Goal: Task Accomplishment & Management: Manage account settings

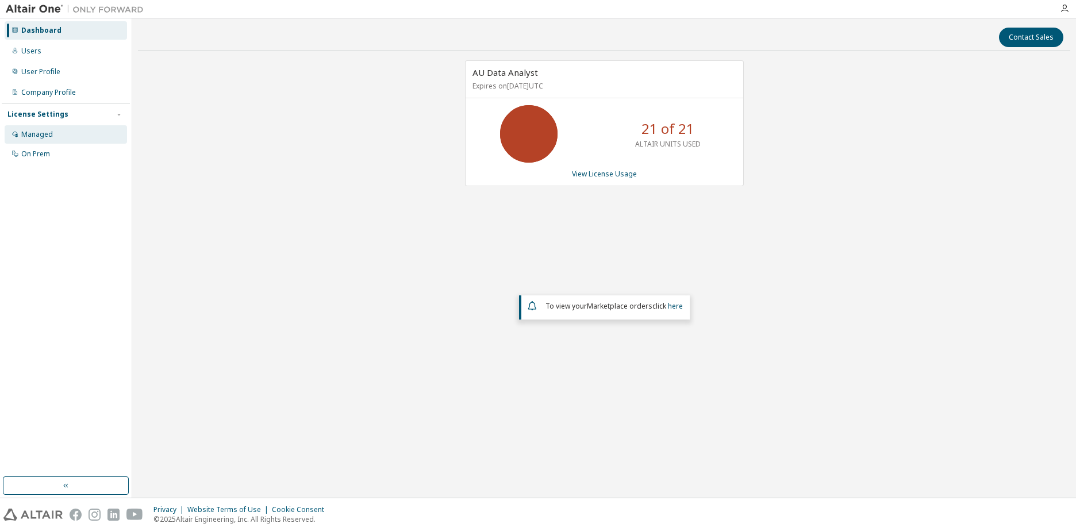
click at [47, 130] on div "Managed" at bounding box center [37, 134] width 32 height 9
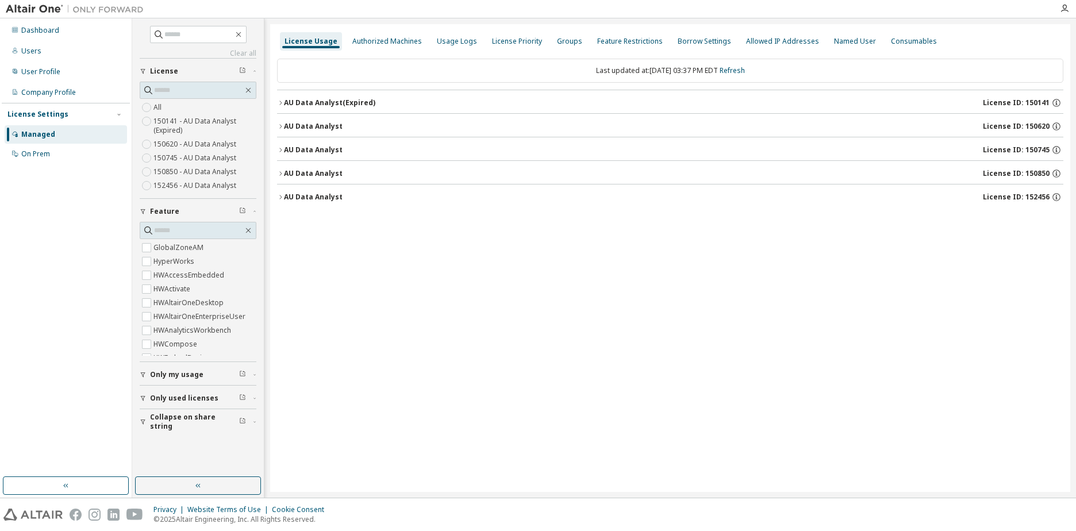
click at [201, 186] on label "152456 - AU Data Analyst" at bounding box center [196, 186] width 85 height 14
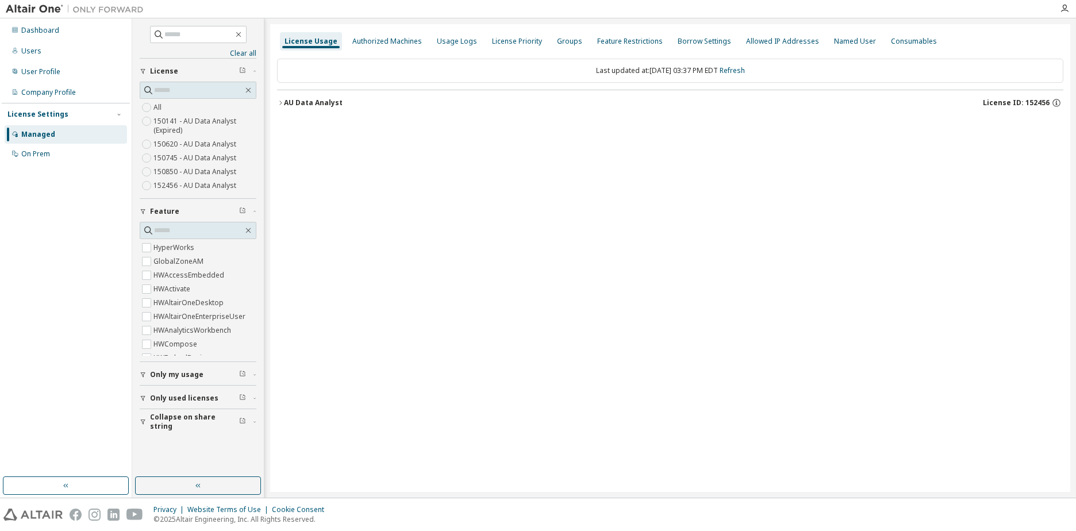
click at [282, 104] on icon "button" at bounding box center [280, 102] width 7 height 7
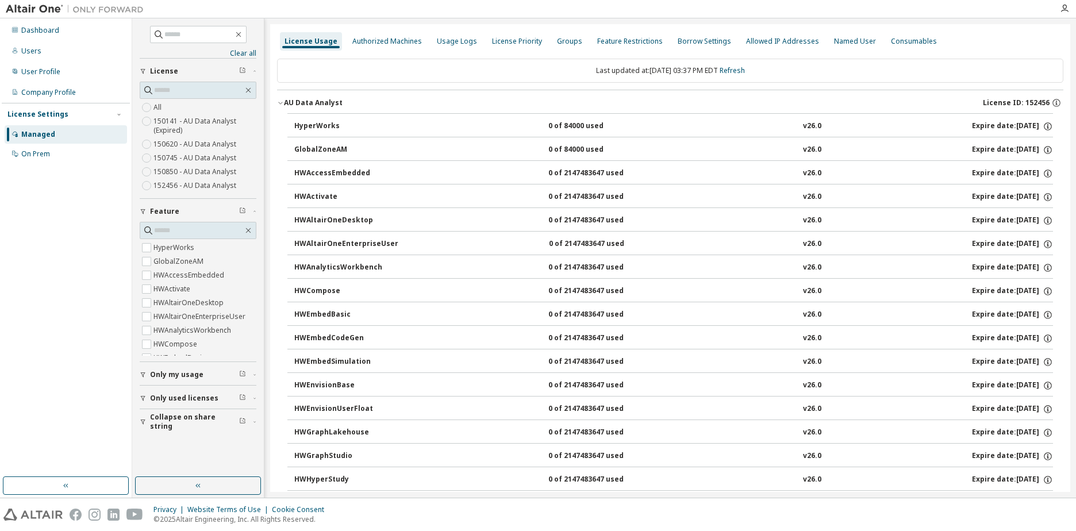
click at [282, 104] on icon "button" at bounding box center [280, 102] width 7 height 7
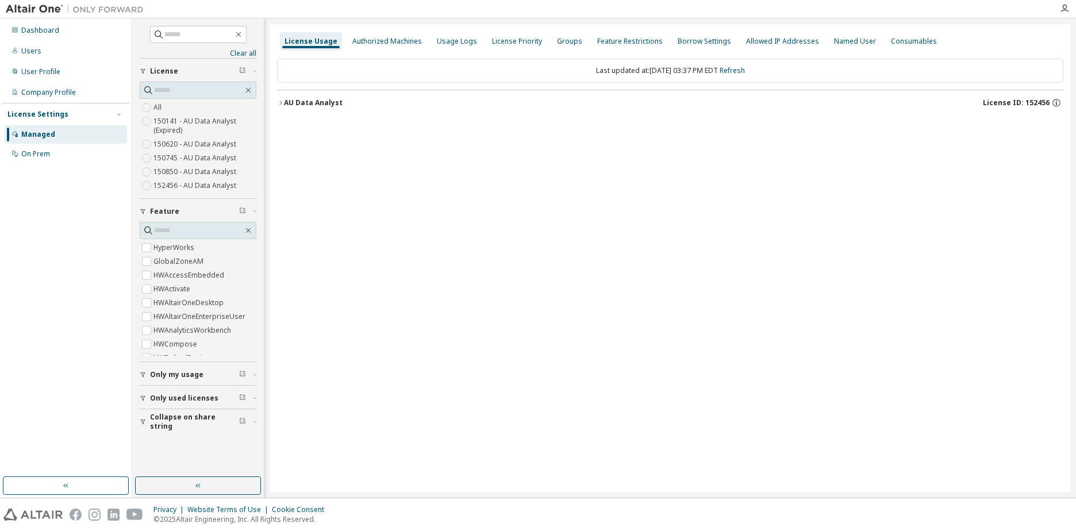
click at [175, 171] on label "150850 - AU Data Analyst" at bounding box center [196, 172] width 85 height 14
click at [279, 104] on icon "button" at bounding box center [280, 102] width 7 height 7
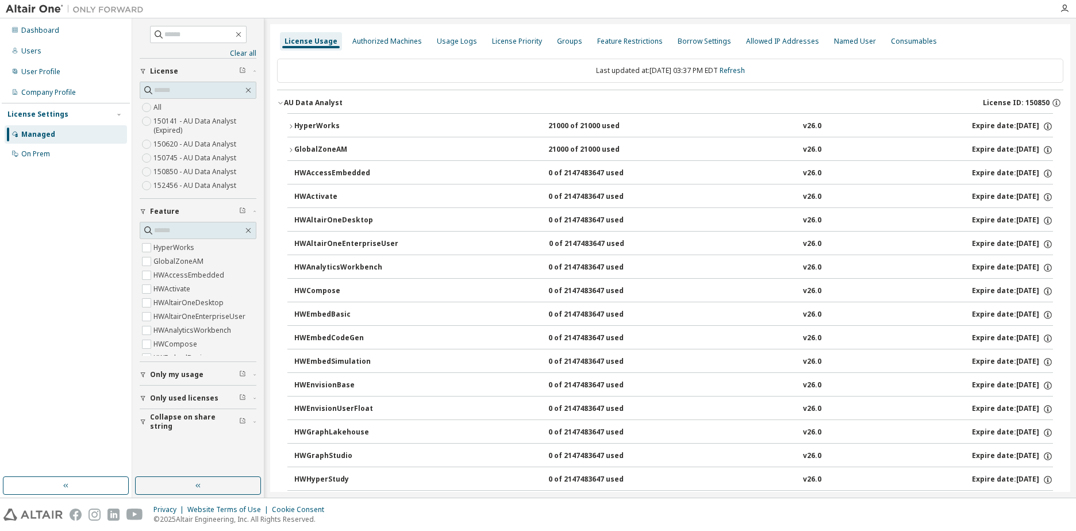
click at [290, 125] on icon "button" at bounding box center [291, 126] width 7 height 7
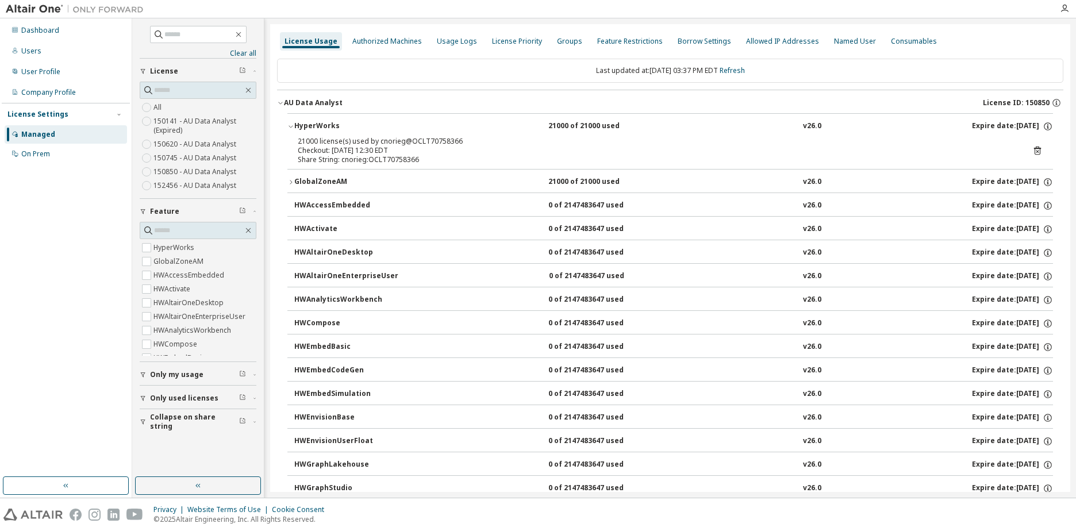
click at [66, 229] on div "Dashboard Users User Profile Company Profile License Settings Managed On Prem" at bounding box center [66, 247] width 128 height 455
click at [968, 47] on div "License Usage Authorized Machines Usage Logs License Priority Groups Feature Re…" at bounding box center [670, 41] width 787 height 21
click at [67, 205] on div "Dashboard Users User Profile Company Profile License Settings Managed On Prem" at bounding box center [66, 247] width 128 height 455
click at [38, 191] on div "Dashboard Users User Profile Company Profile License Settings Managed On Prem" at bounding box center [66, 247] width 128 height 455
click at [47, 200] on div "Dashboard Users User Profile Company Profile License Settings Managed On Prem" at bounding box center [66, 247] width 128 height 455
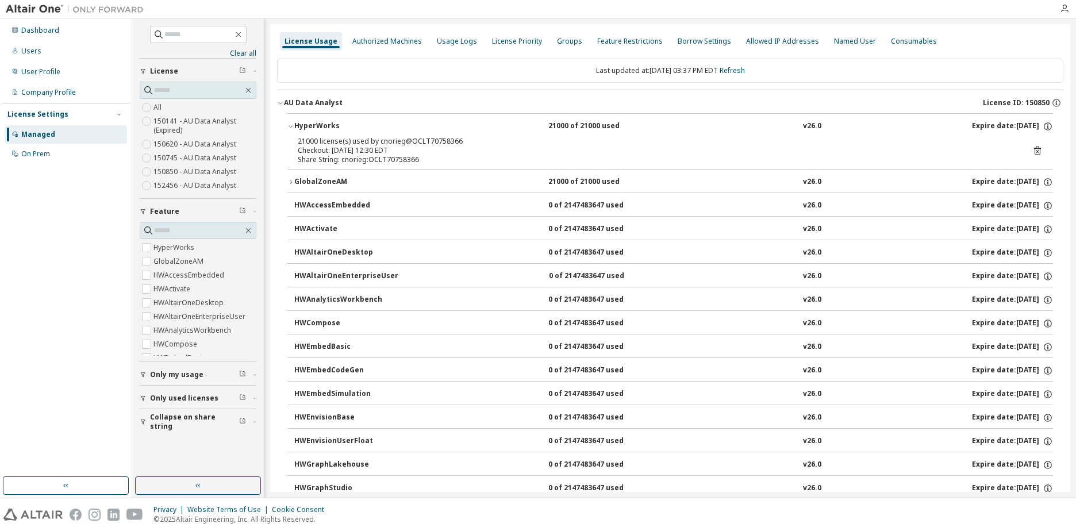
click at [1033, 150] on icon at bounding box center [1038, 150] width 10 height 10
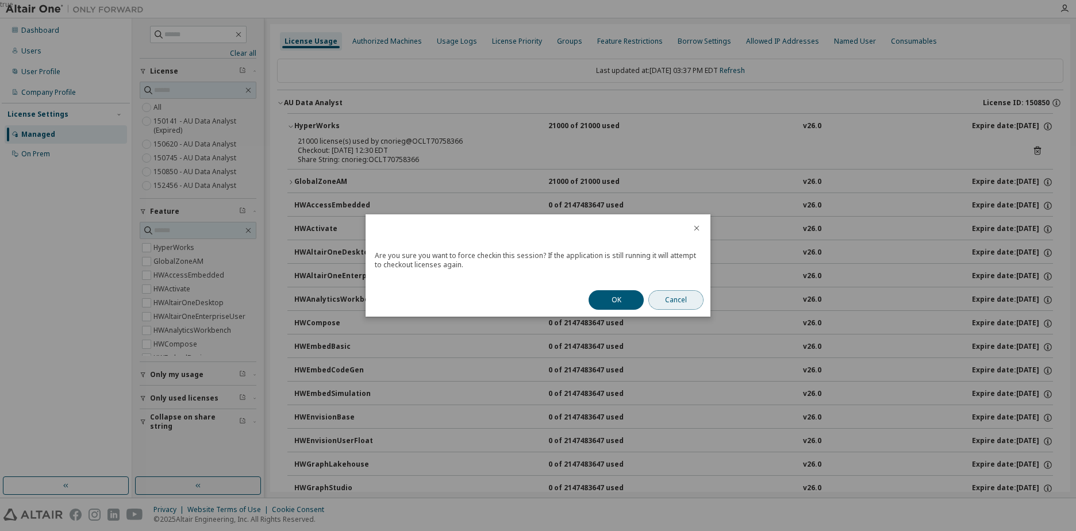
click at [675, 298] on button "Cancel" at bounding box center [676, 300] width 55 height 20
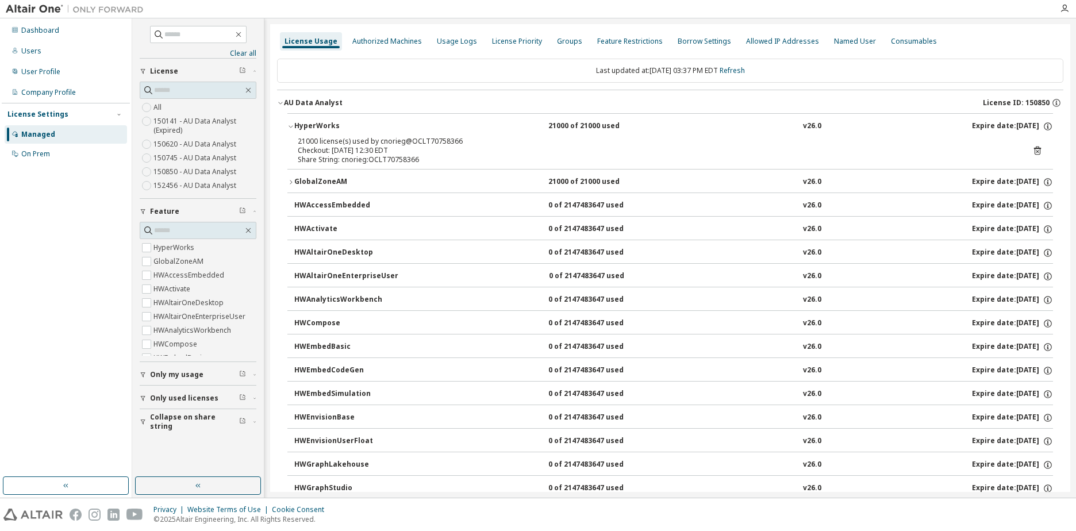
click at [65, 255] on div "Dashboard Users User Profile Company Profile License Settings Managed On Prem" at bounding box center [66, 247] width 128 height 455
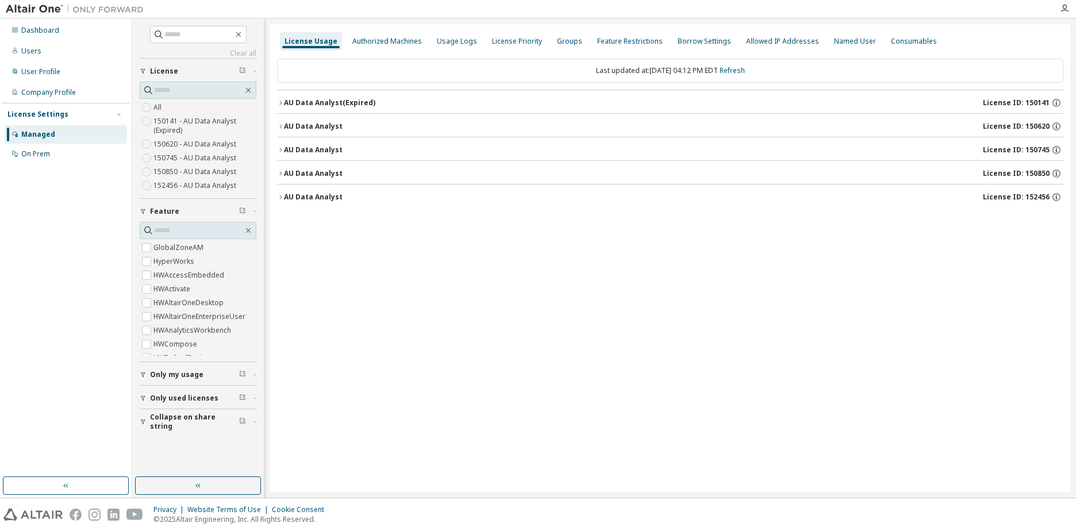
click at [282, 173] on icon "button" at bounding box center [280, 173] width 7 height 7
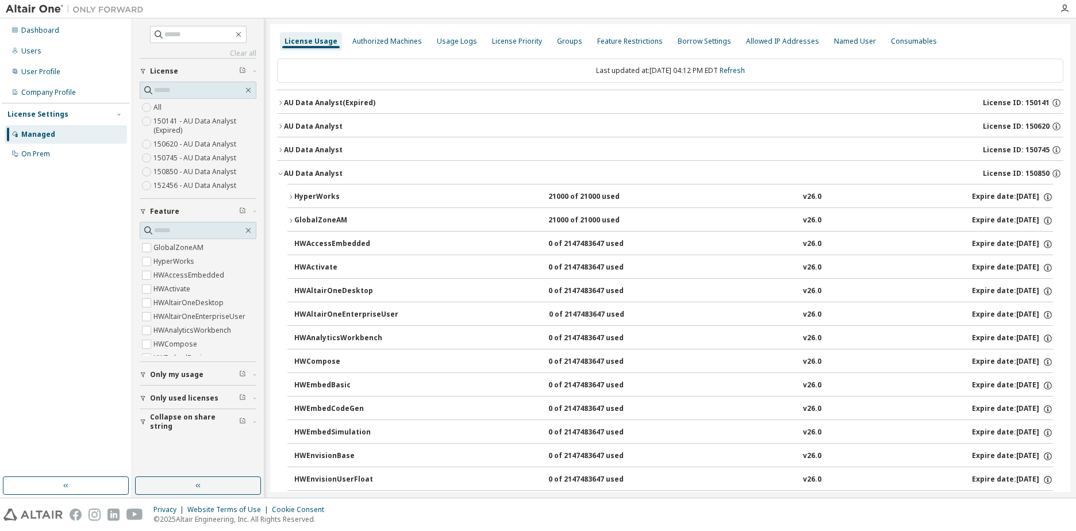
click at [281, 172] on icon "button" at bounding box center [280, 173] width 7 height 7
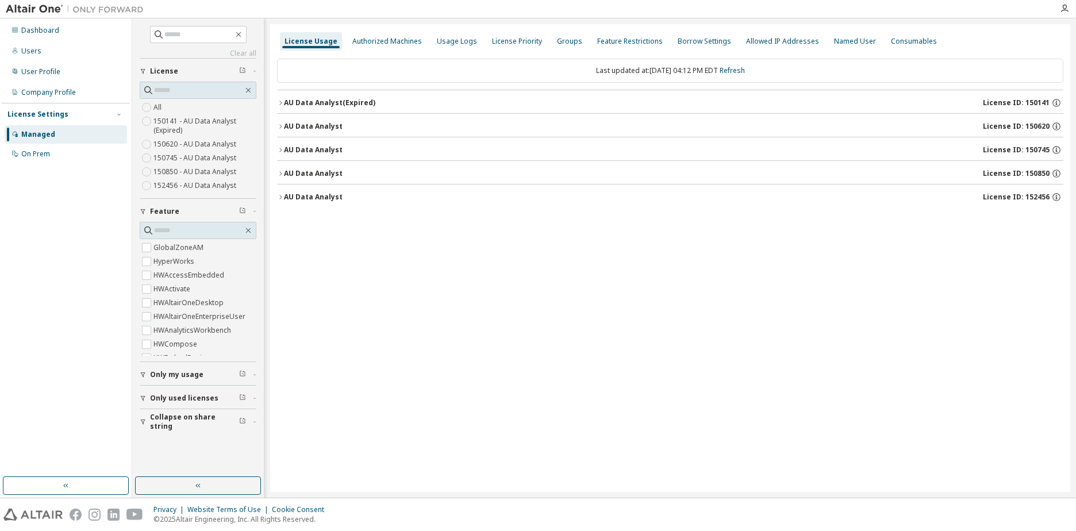
click at [281, 172] on icon "button" at bounding box center [280, 173] width 7 height 7
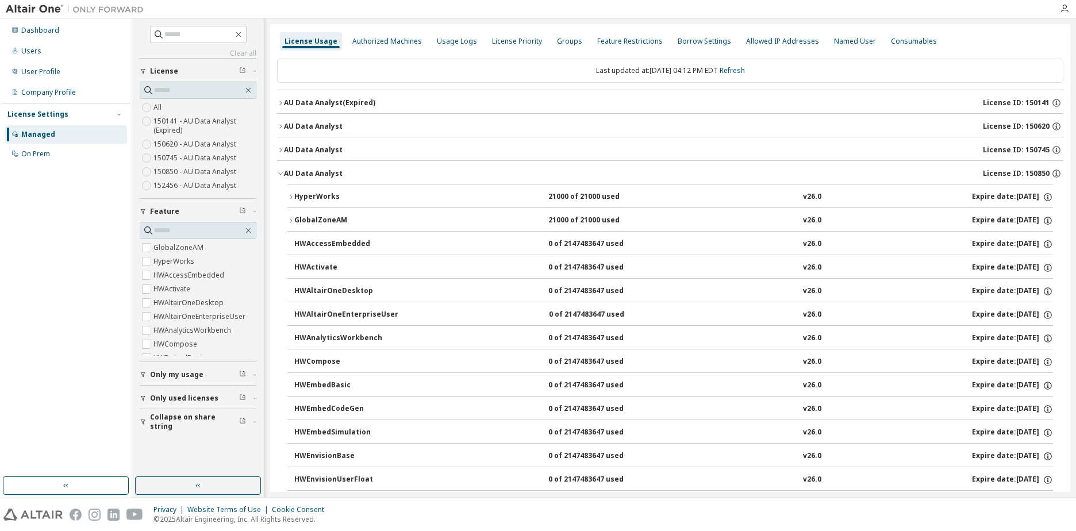
click at [291, 197] on icon "button" at bounding box center [291, 197] width 7 height 7
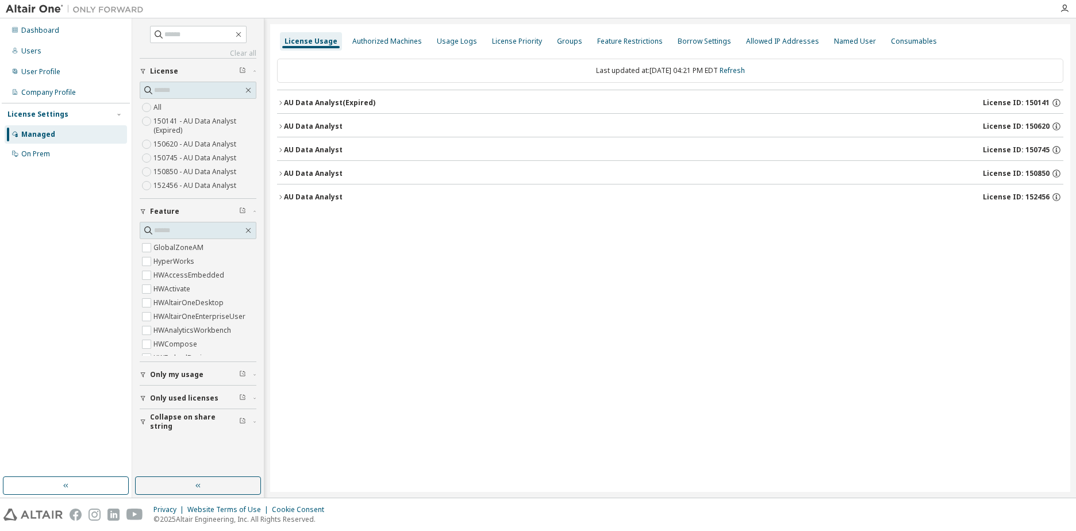
click at [283, 194] on icon "button" at bounding box center [280, 197] width 7 height 7
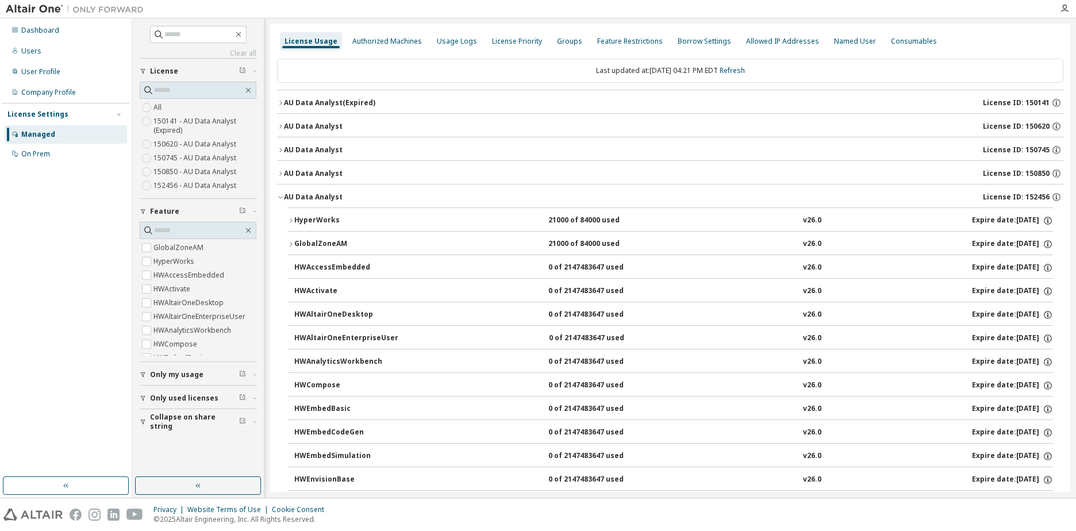
click at [283, 194] on icon "button" at bounding box center [280, 197] width 7 height 7
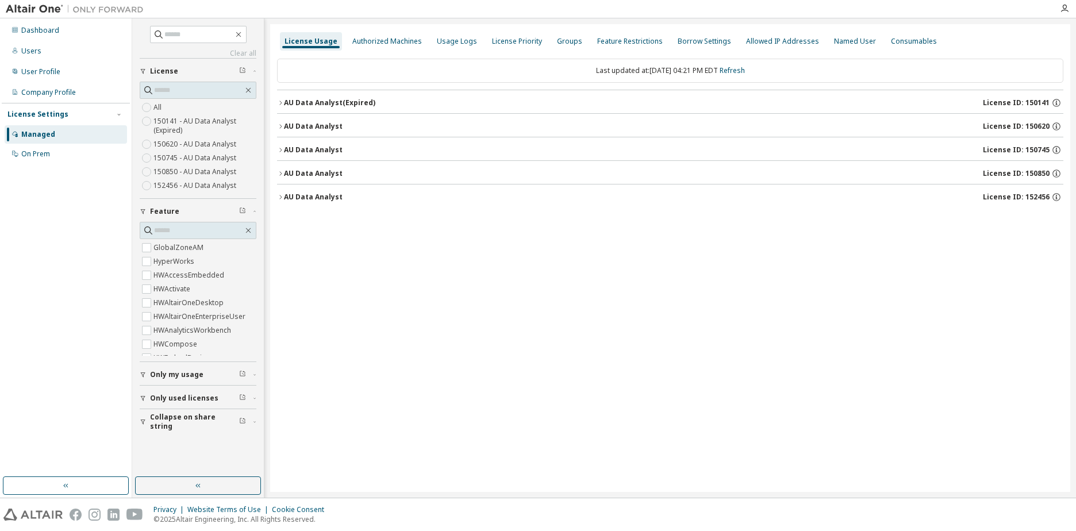
click at [282, 175] on icon "button" at bounding box center [280, 173] width 7 height 7
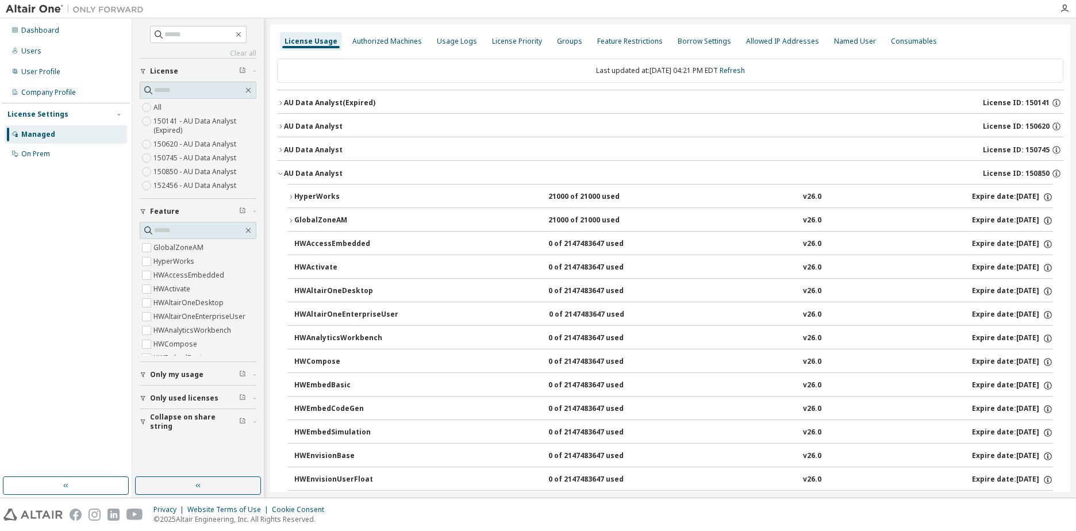
click at [282, 175] on icon "button" at bounding box center [280, 173] width 7 height 7
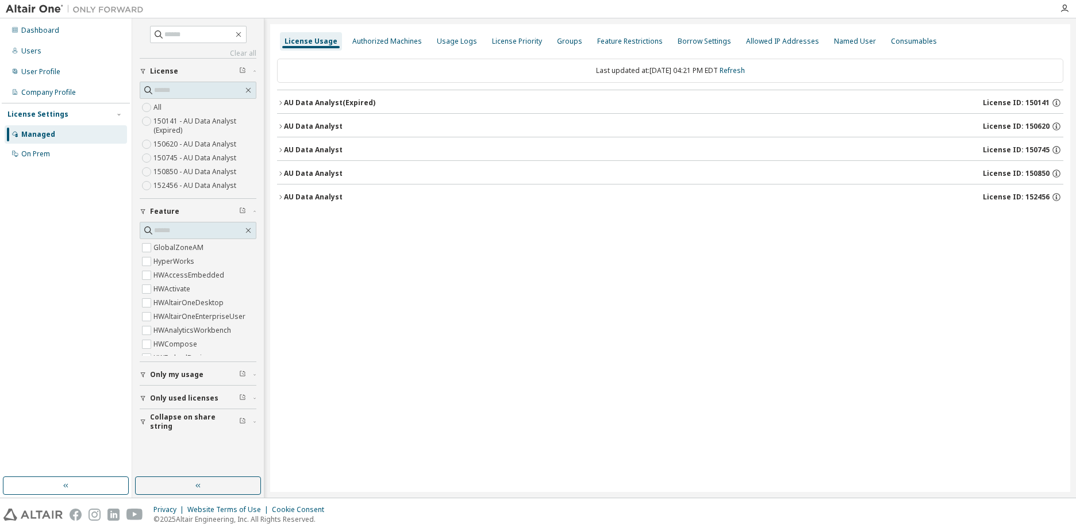
click at [283, 196] on icon "button" at bounding box center [280, 197] width 7 height 7
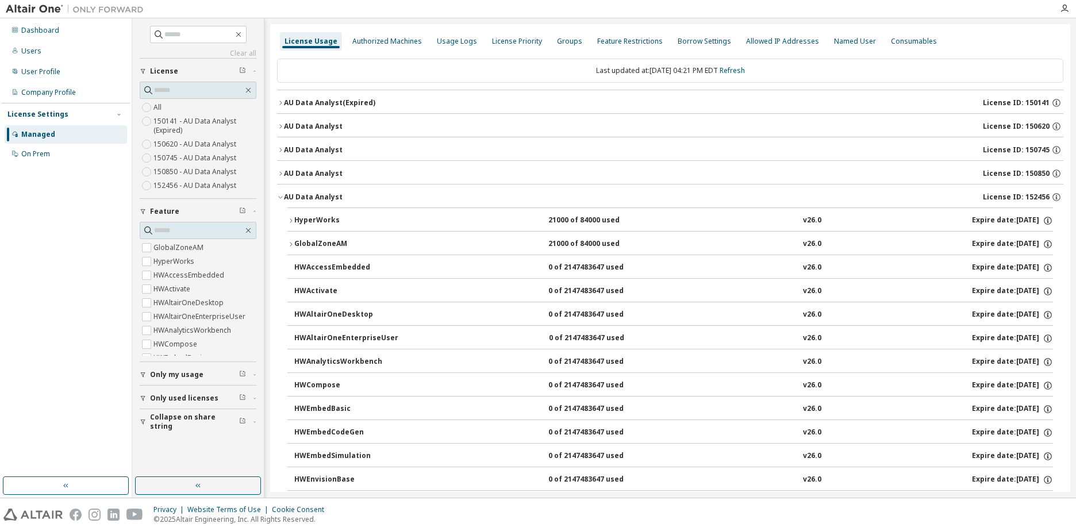
click at [283, 197] on icon "button" at bounding box center [280, 197] width 7 height 7
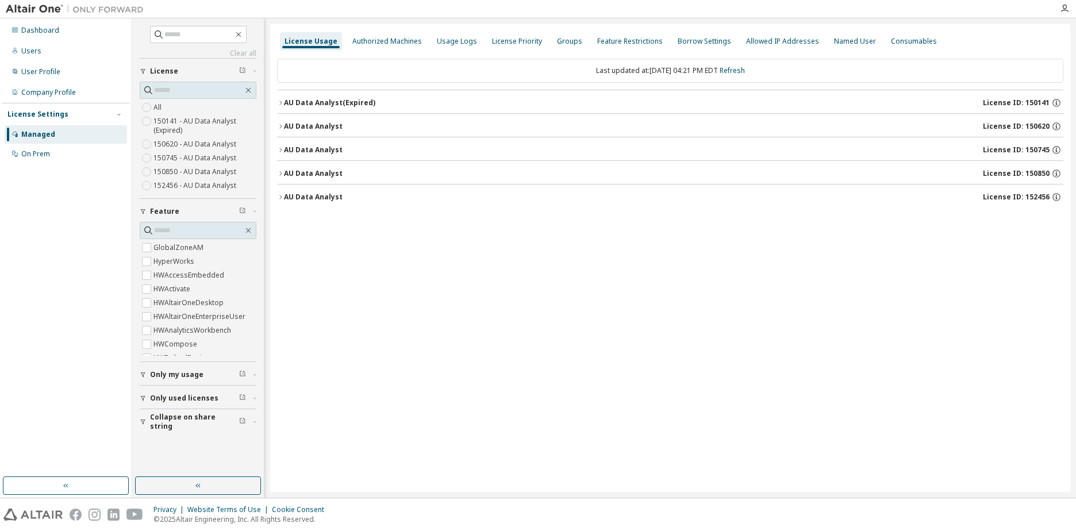
click at [56, 211] on div "Dashboard Users User Profile Company Profile License Settings Managed On Prem" at bounding box center [66, 247] width 128 height 455
click at [280, 171] on icon "button" at bounding box center [280, 173] width 7 height 7
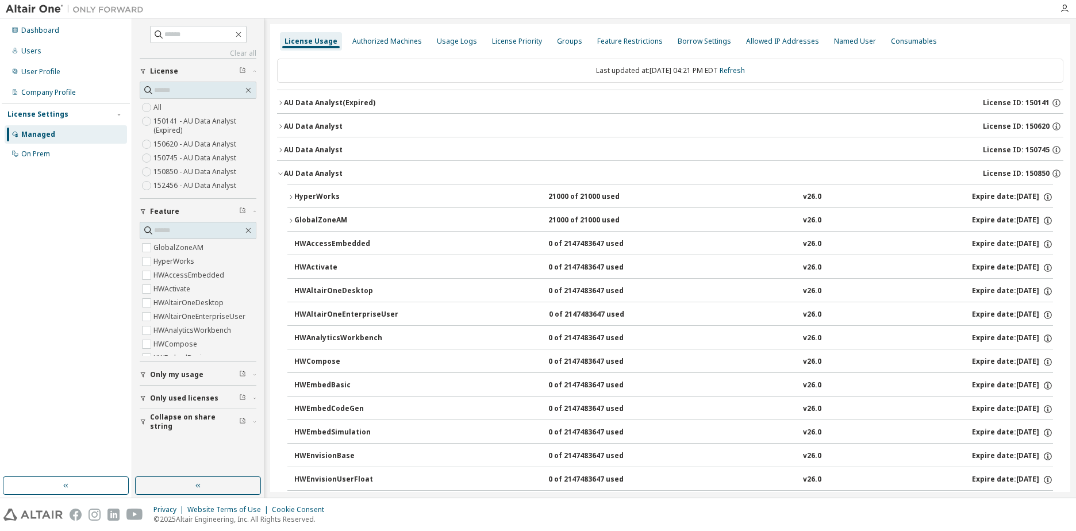
click at [281, 170] on button "AU Data Analyst License ID: 150850" at bounding box center [670, 173] width 787 height 25
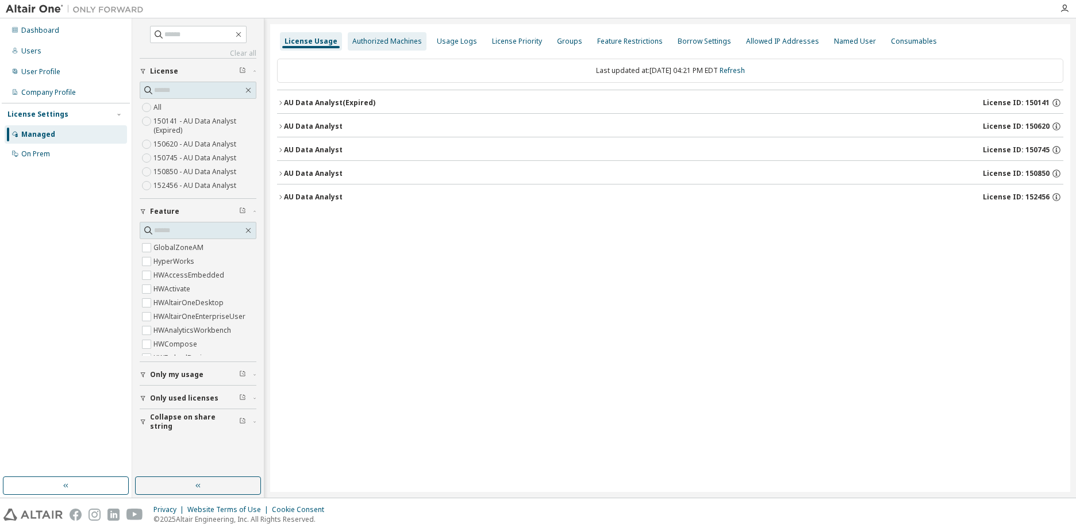
click at [387, 43] on div "Authorized Machines" at bounding box center [387, 41] width 70 height 9
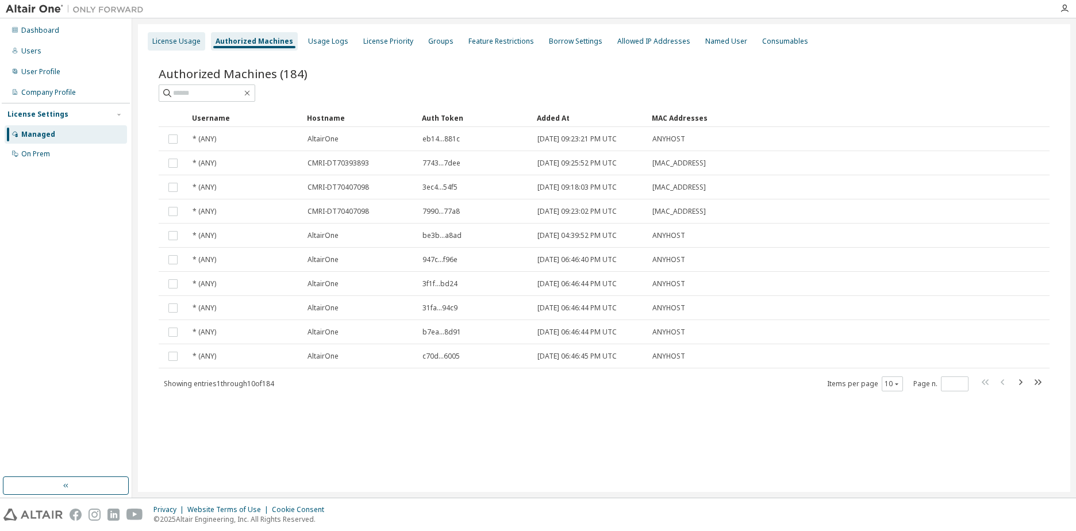
click at [167, 45] on div "License Usage" at bounding box center [176, 41] width 48 height 9
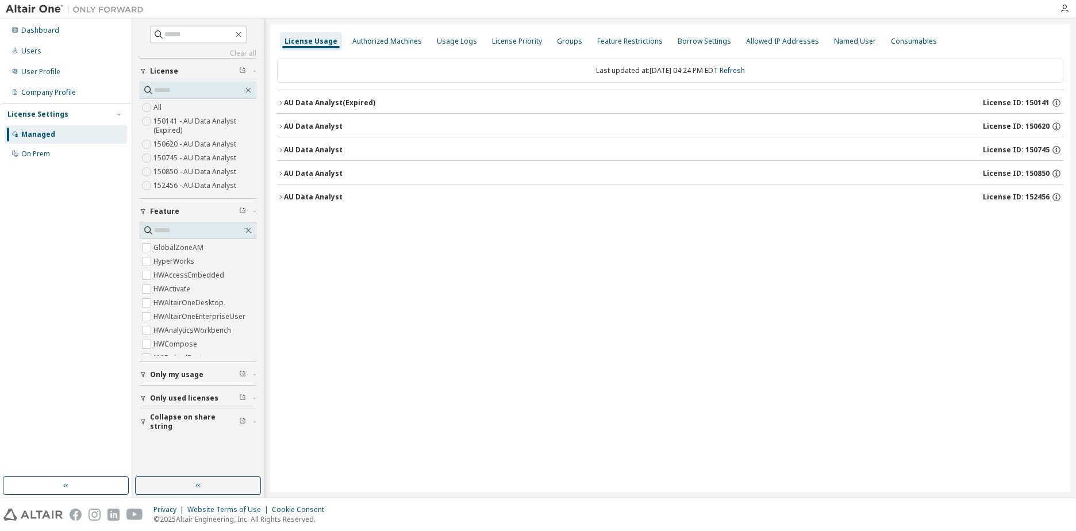
click at [281, 173] on icon "button" at bounding box center [280, 173] width 2 height 4
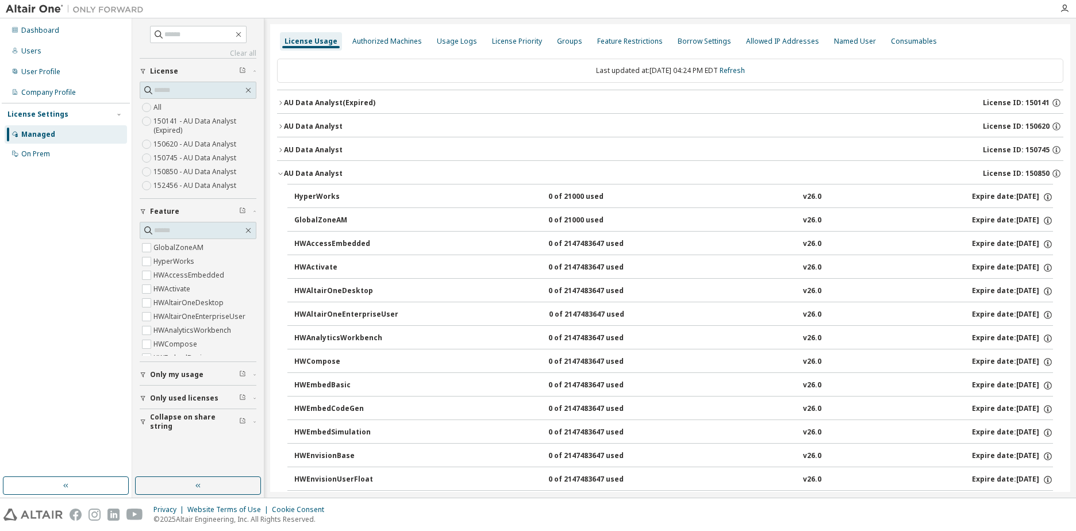
click at [989, 43] on div "License Usage Authorized Machines Usage Logs License Priority Groups Feature Re…" at bounding box center [670, 41] width 787 height 21
